Goal: Task Accomplishment & Management: Use online tool/utility

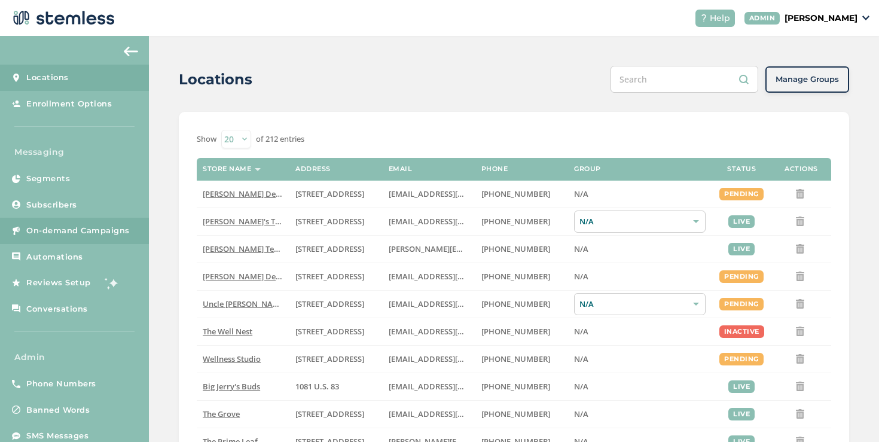
click at [125, 222] on link "On-demand Campaigns" at bounding box center [74, 231] width 149 height 26
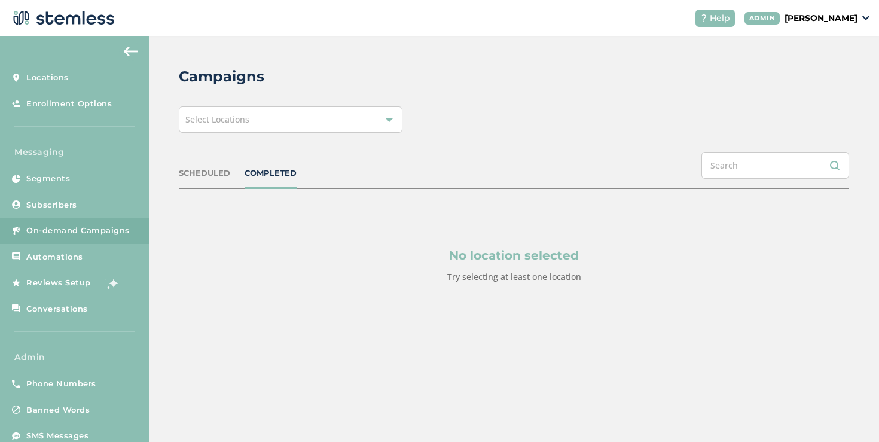
click at [273, 122] on div "Select Locations" at bounding box center [291, 119] width 224 height 26
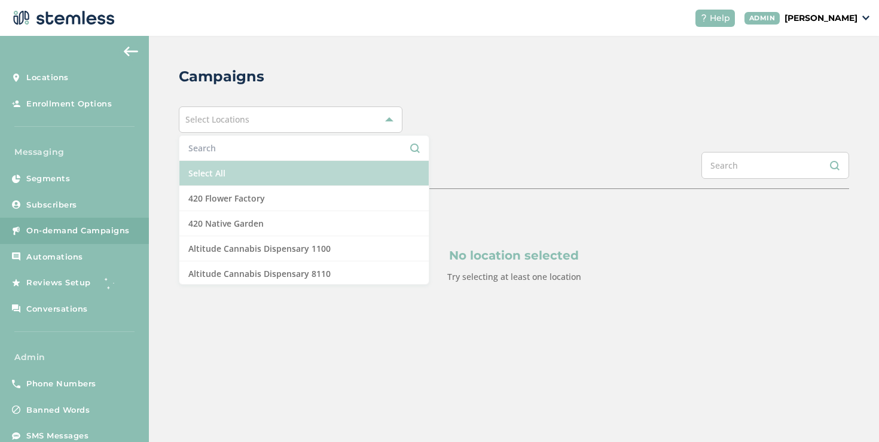
click at [214, 167] on li "Select All" at bounding box center [303, 173] width 249 height 25
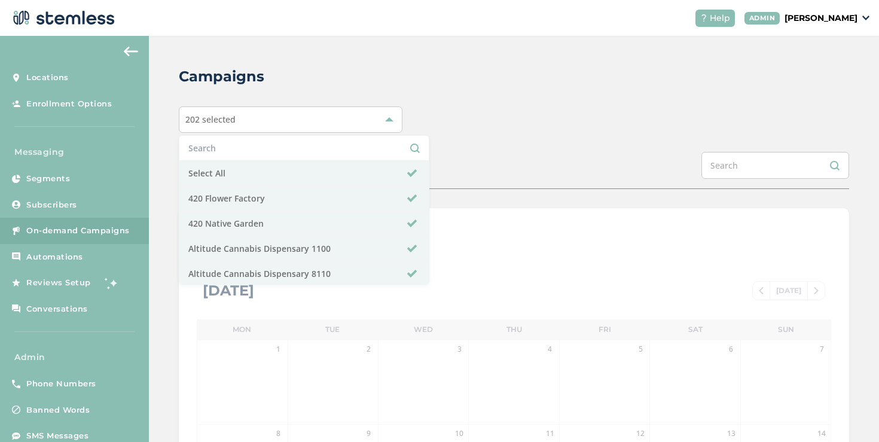
click at [164, 160] on div "Campaigns 202 selected Select All 420 Flower Factory 420 Native Garden Altitude…" at bounding box center [514, 423] width 730 height 774
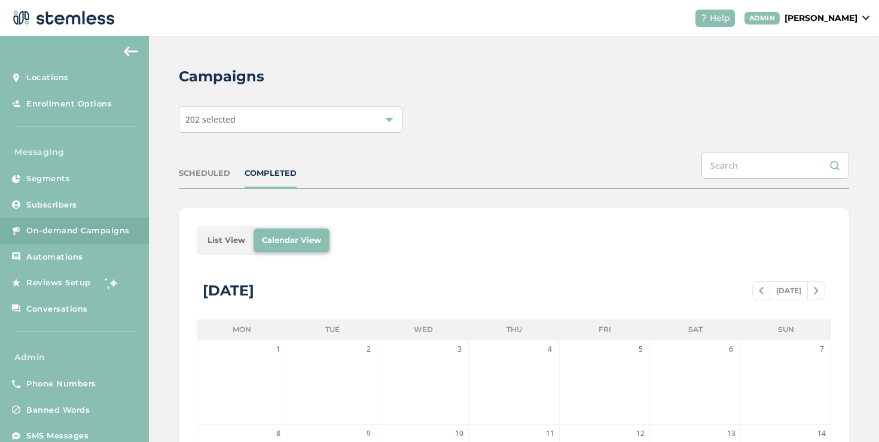
click at [226, 241] on li "List View" at bounding box center [226, 240] width 54 height 24
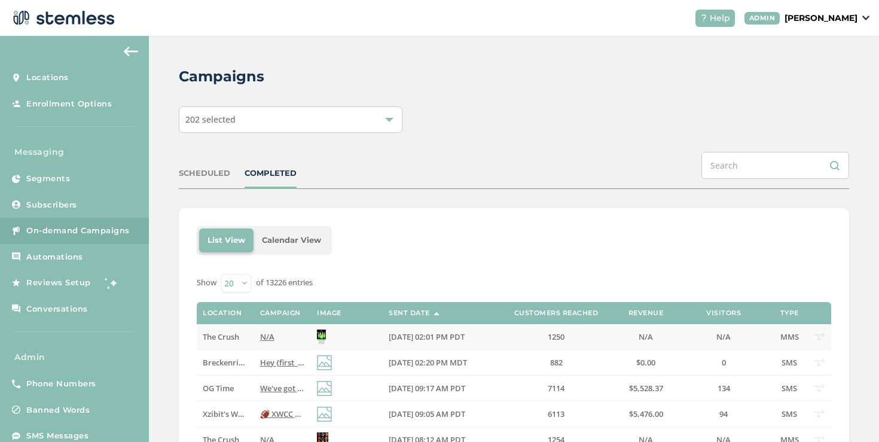
click at [266, 336] on span "N/A" at bounding box center [267, 336] width 14 height 11
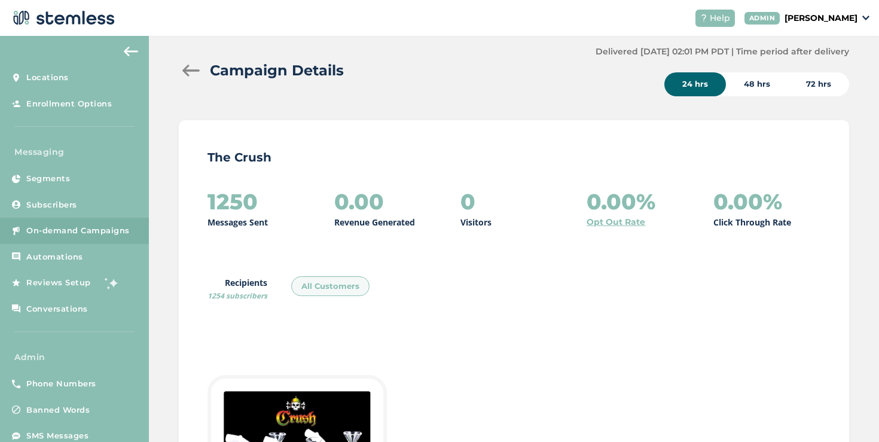
scroll to position [19, 0]
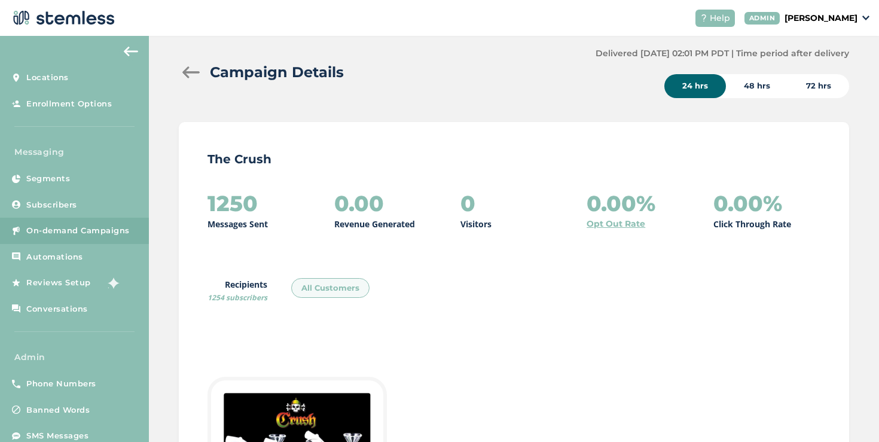
click at [188, 79] on div "Campaign Details" at bounding box center [382, 73] width 407 height 22
click at [188, 77] on div at bounding box center [191, 72] width 24 height 12
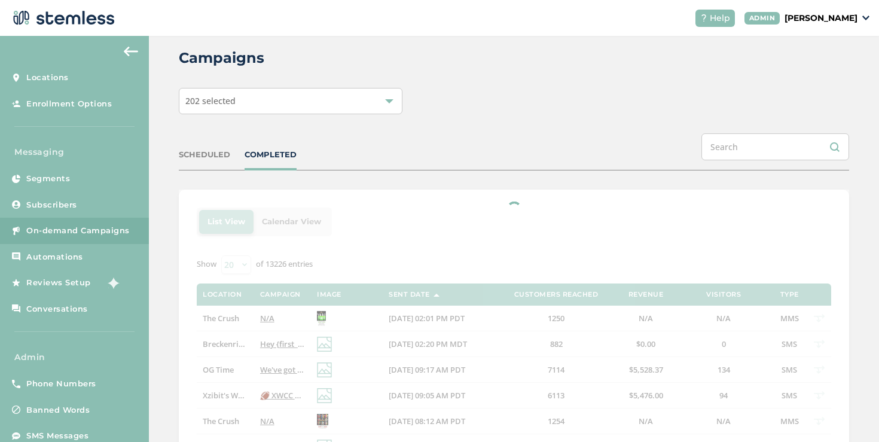
scroll to position [199, 0]
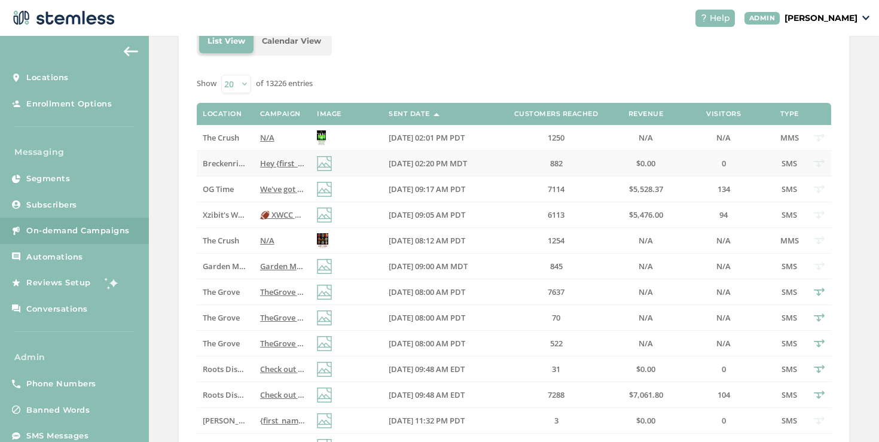
click at [262, 160] on span "Hey {first_name}, big news on 'Mix n Match' flower! Tap for details. Eureka and…" at bounding box center [540, 163] width 560 height 11
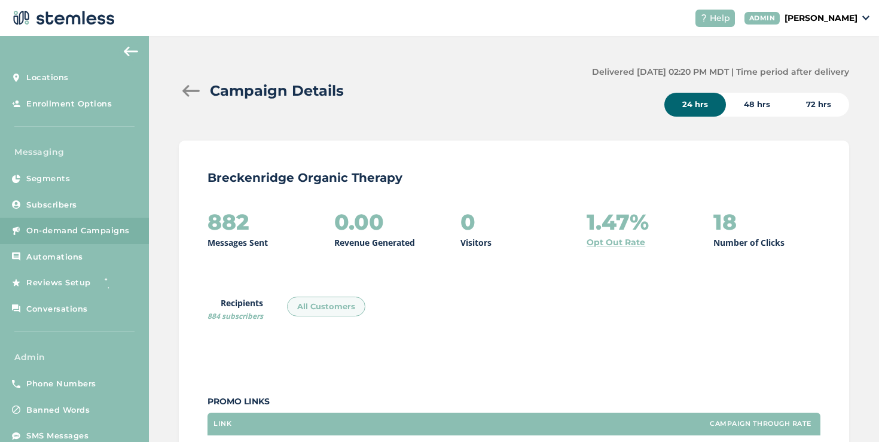
click at [295, 170] on p "Breckenridge Organic Therapy" at bounding box center [514, 177] width 613 height 17
copy p "Breckenridge Organic Therapy"
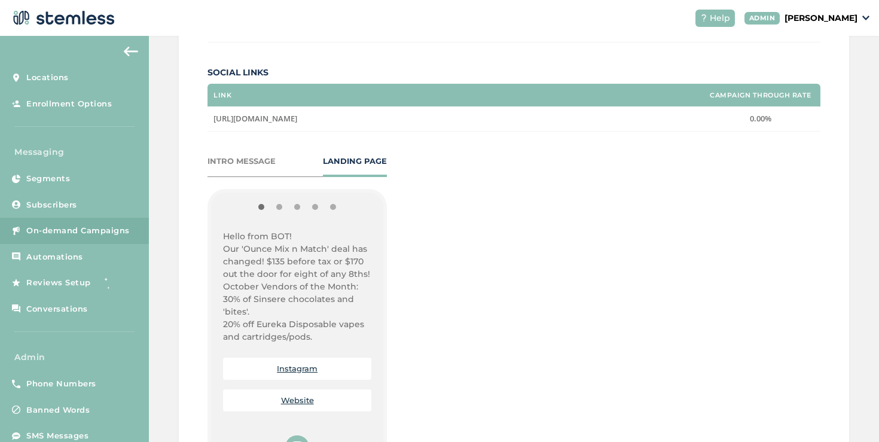
scroll to position [450, 0]
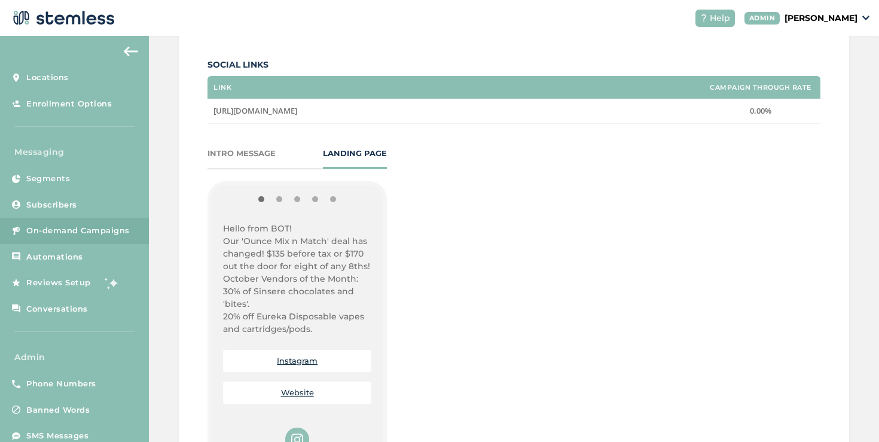
click at [290, 394] on link "Website" at bounding box center [297, 393] width 33 height 10
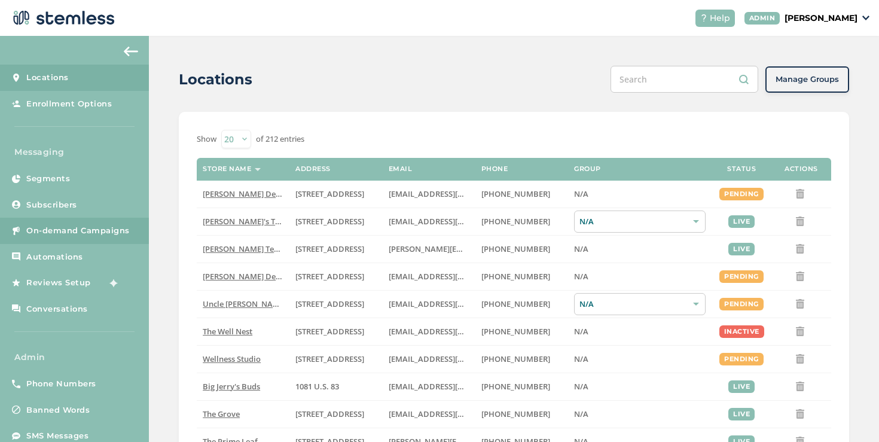
click at [142, 227] on link "On-demand Campaigns" at bounding box center [74, 231] width 149 height 26
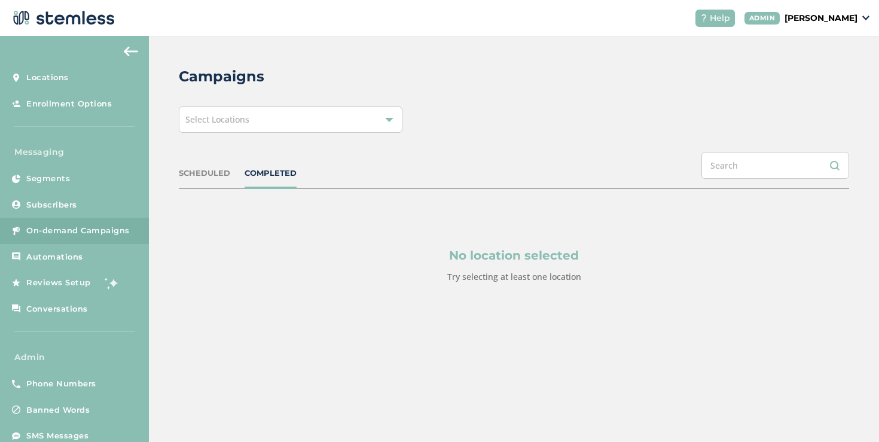
click at [286, 111] on div "Select Locations" at bounding box center [291, 119] width 224 height 26
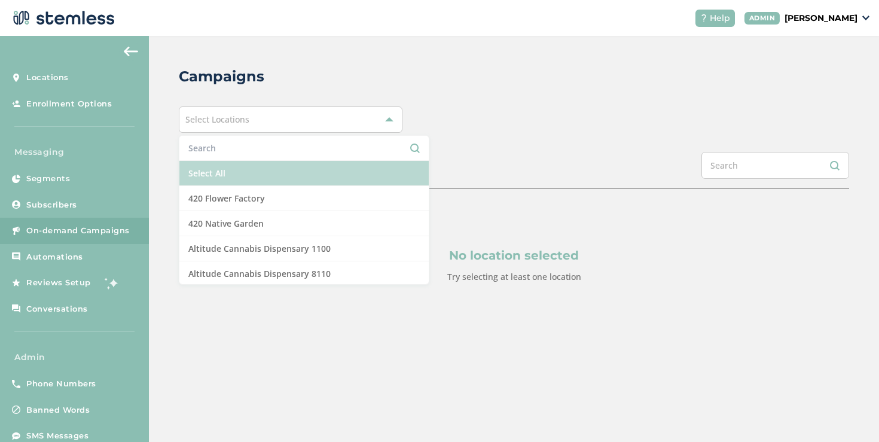
click at [228, 171] on li "Select All" at bounding box center [303, 173] width 249 height 25
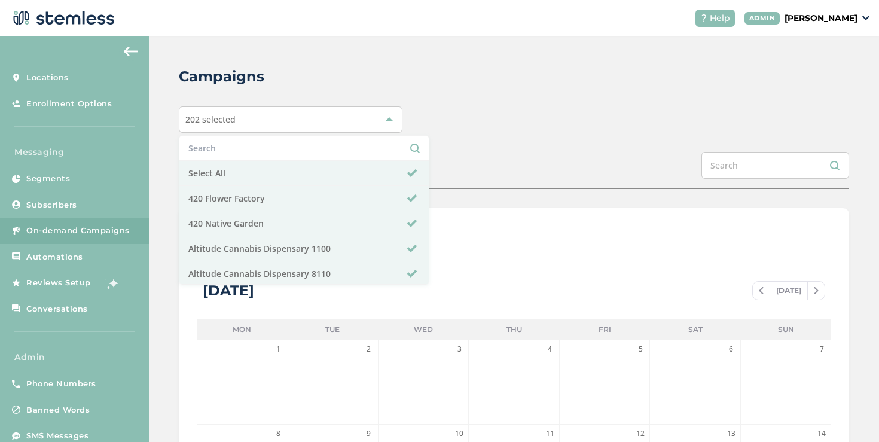
click at [430, 174] on div "SCHEDULED COMPLETED" at bounding box center [514, 170] width 670 height 37
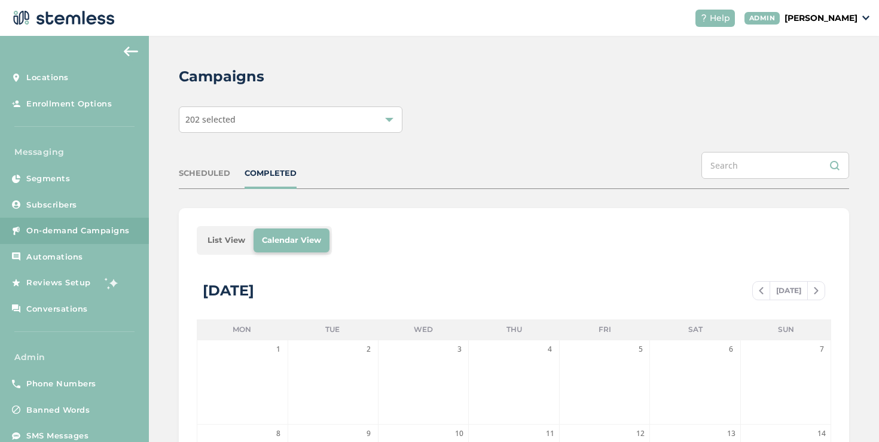
click at [216, 233] on li "List View" at bounding box center [226, 240] width 54 height 24
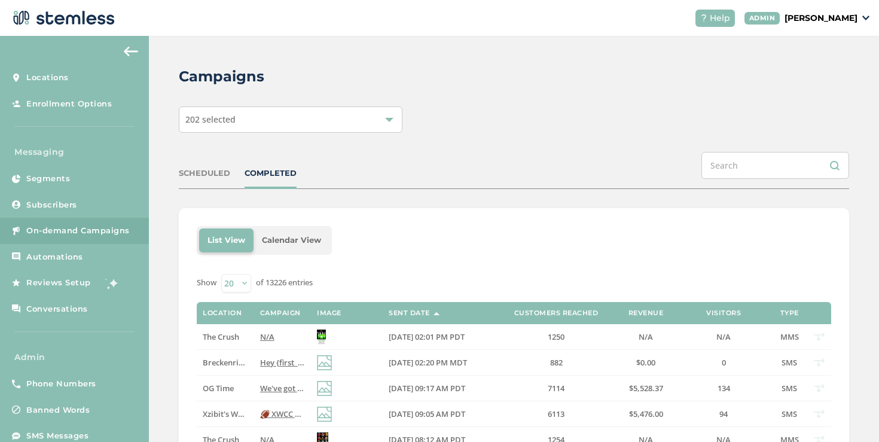
click at [225, 172] on div "SCHEDULED" at bounding box center [204, 173] width 51 height 12
